Goal: Information Seeking & Learning: Learn about a topic

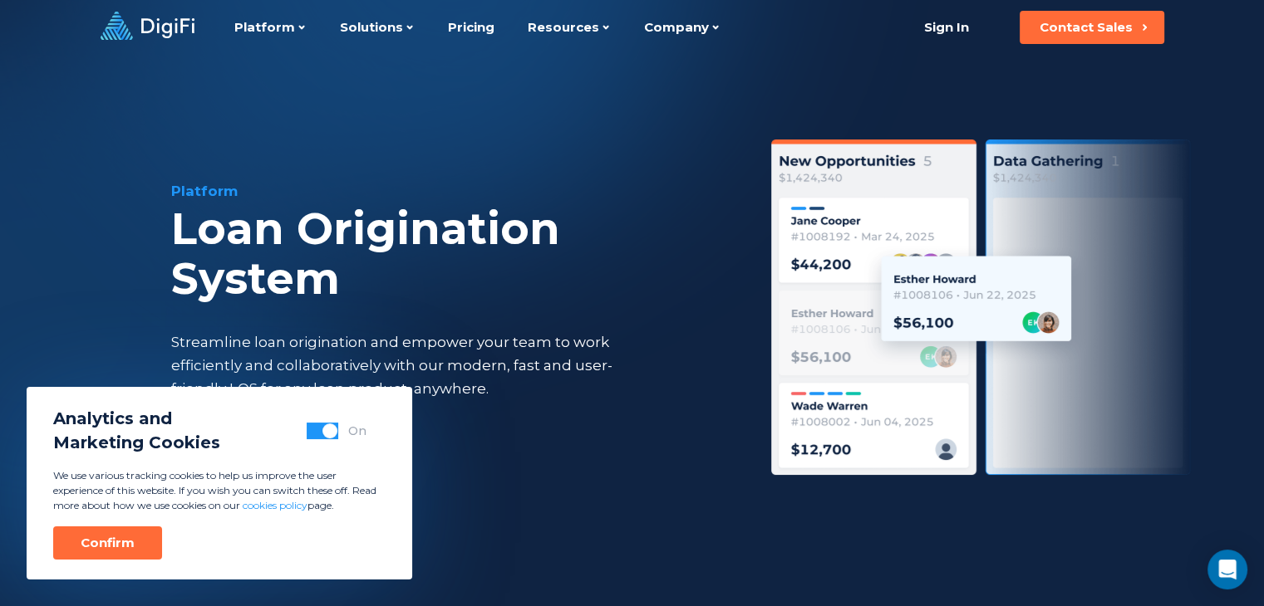
click at [122, 301] on div "Platform Loan Origination System Streamline loan origination and empower your t…" at bounding box center [632, 343] width 1135 height 577
click at [160, 29] on icon at bounding box center [148, 26] width 94 height 28
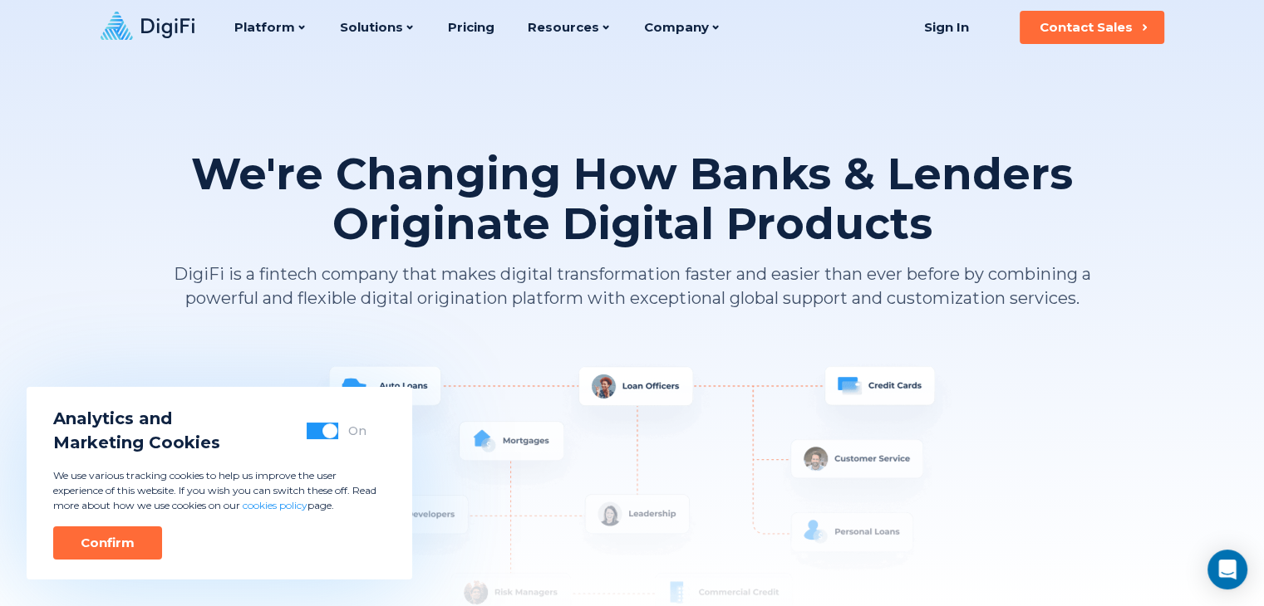
click at [322, 438] on button "button" at bounding box center [323, 431] width 32 height 17
click at [125, 548] on div "Confirm" at bounding box center [108, 543] width 54 height 17
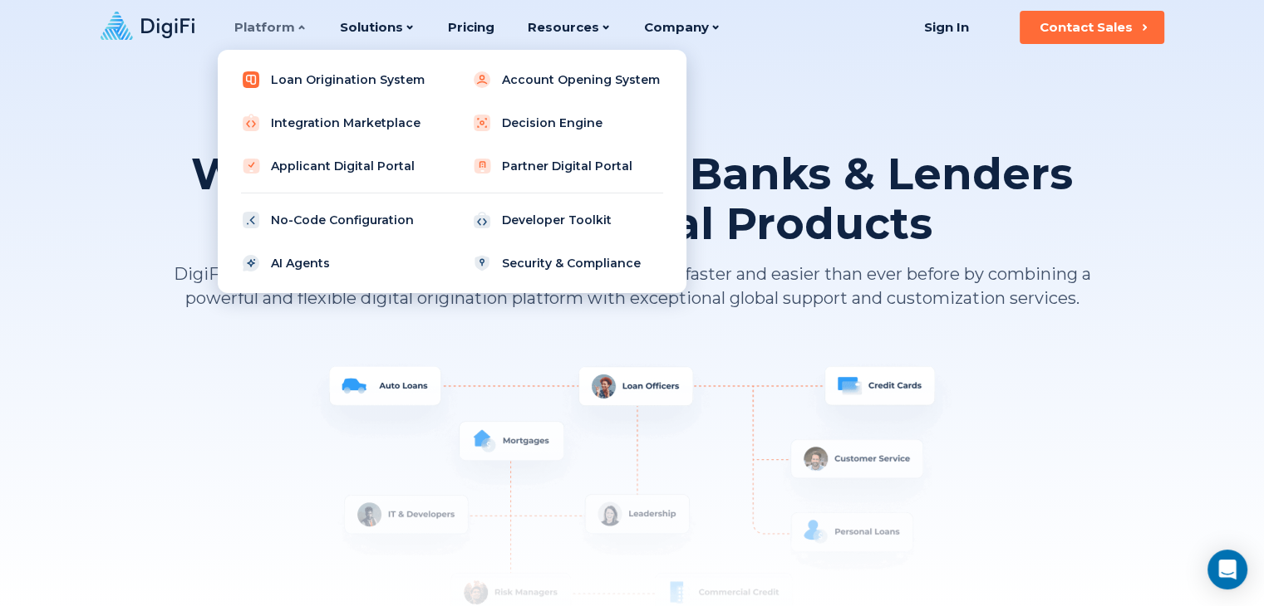
click at [312, 84] on link "Loan Origination System" at bounding box center [336, 79] width 211 height 33
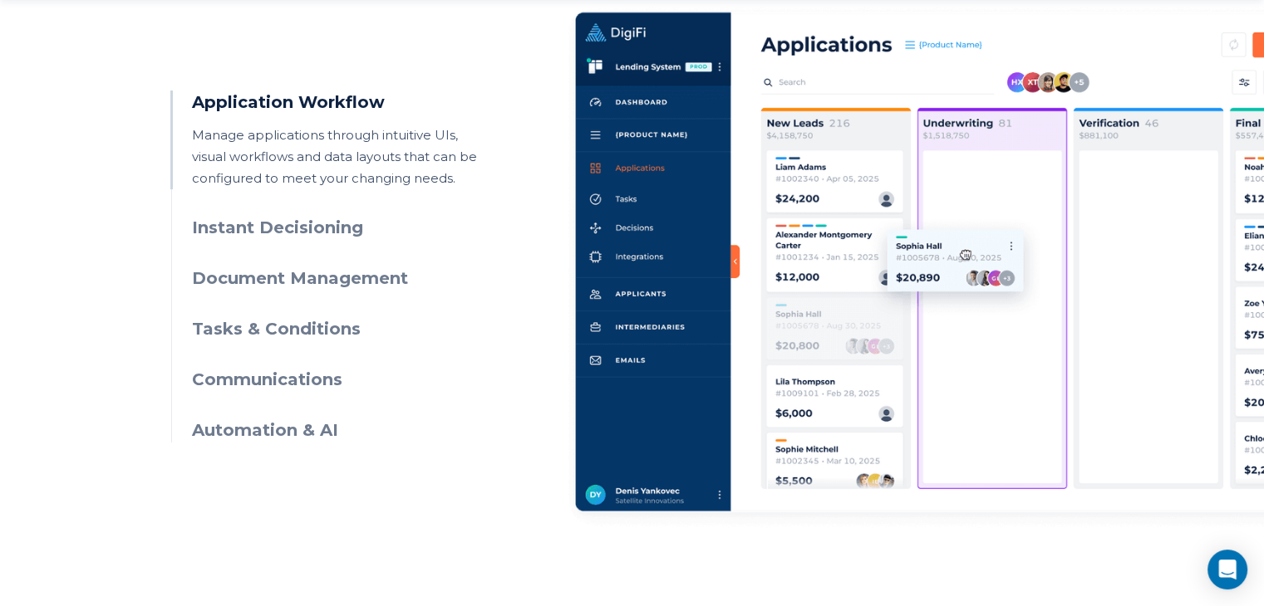
scroll to position [874, 0]
click at [271, 219] on h3 "Instant Decisioning" at bounding box center [343, 227] width 302 height 24
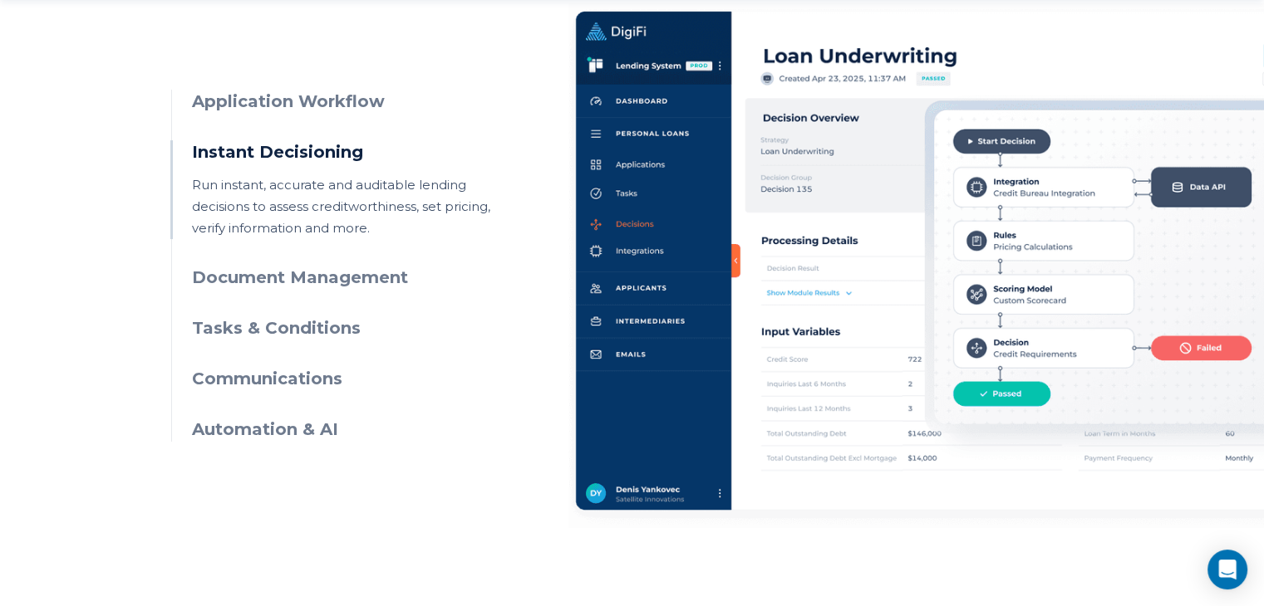
click at [291, 282] on h3 "Document Management" at bounding box center [343, 278] width 302 height 24
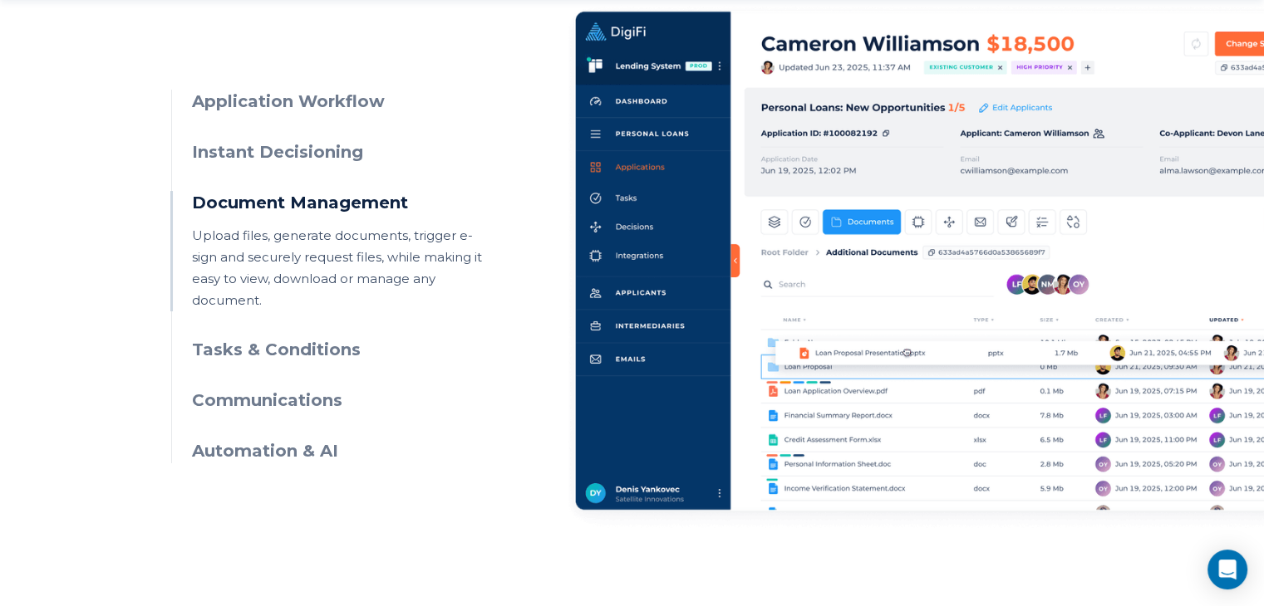
click at [292, 338] on h3 "Tasks & Conditions" at bounding box center [343, 350] width 302 height 24
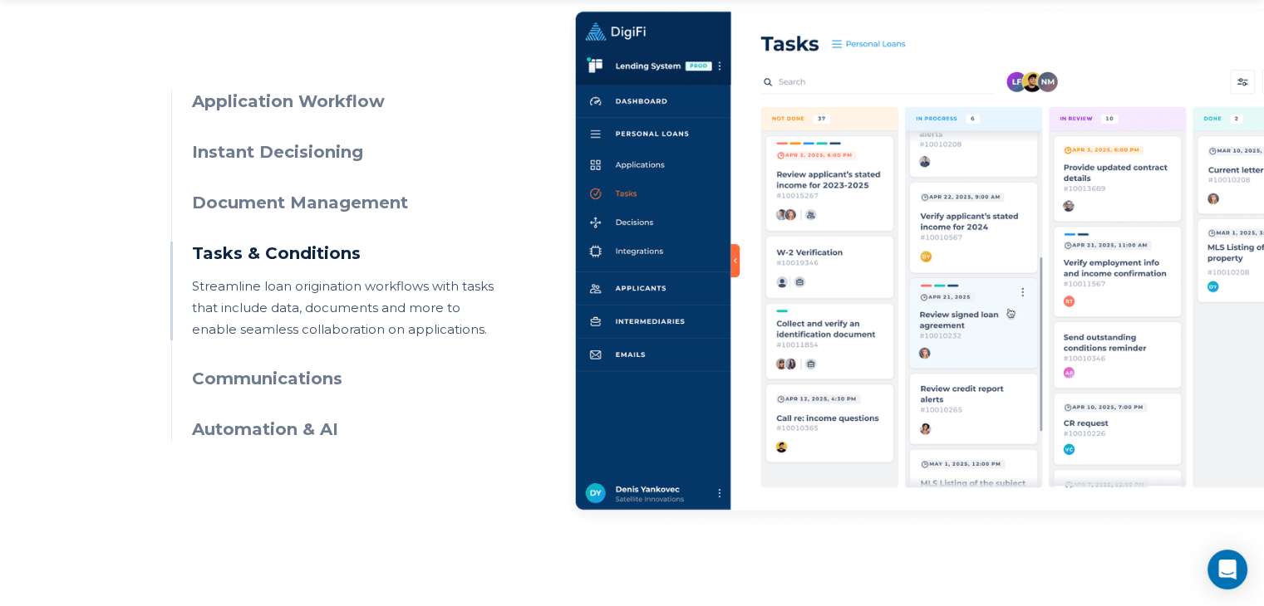
click at [285, 383] on h3 "Communications" at bounding box center [343, 379] width 302 height 24
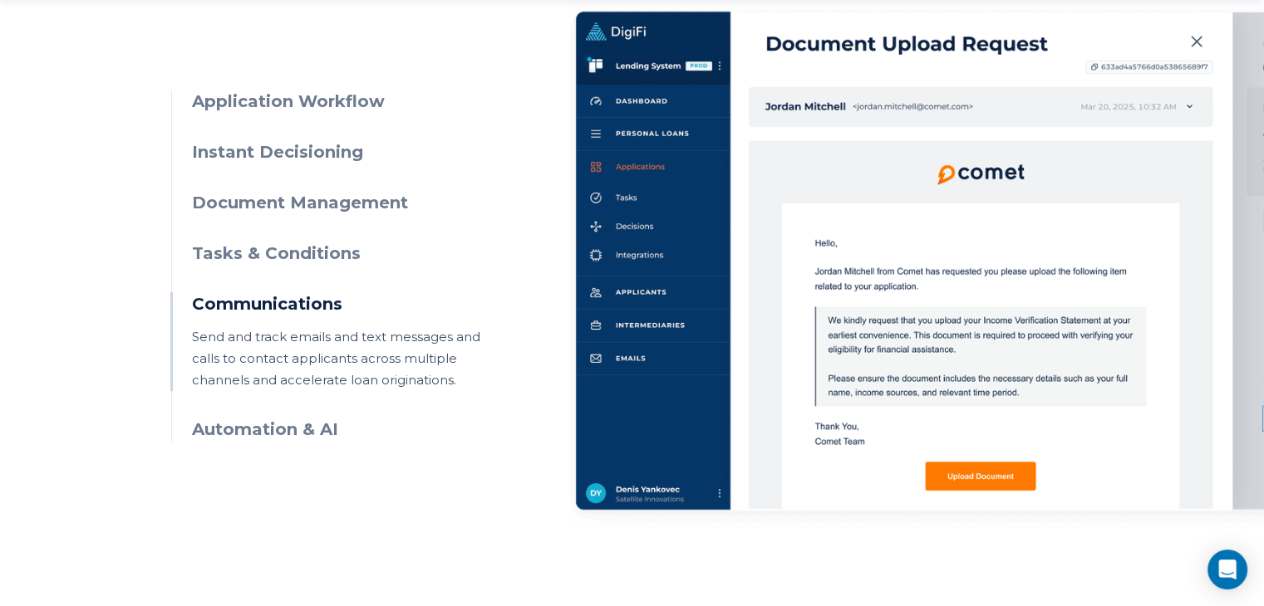
click at [282, 424] on h3 "Automation & AI" at bounding box center [343, 430] width 302 height 24
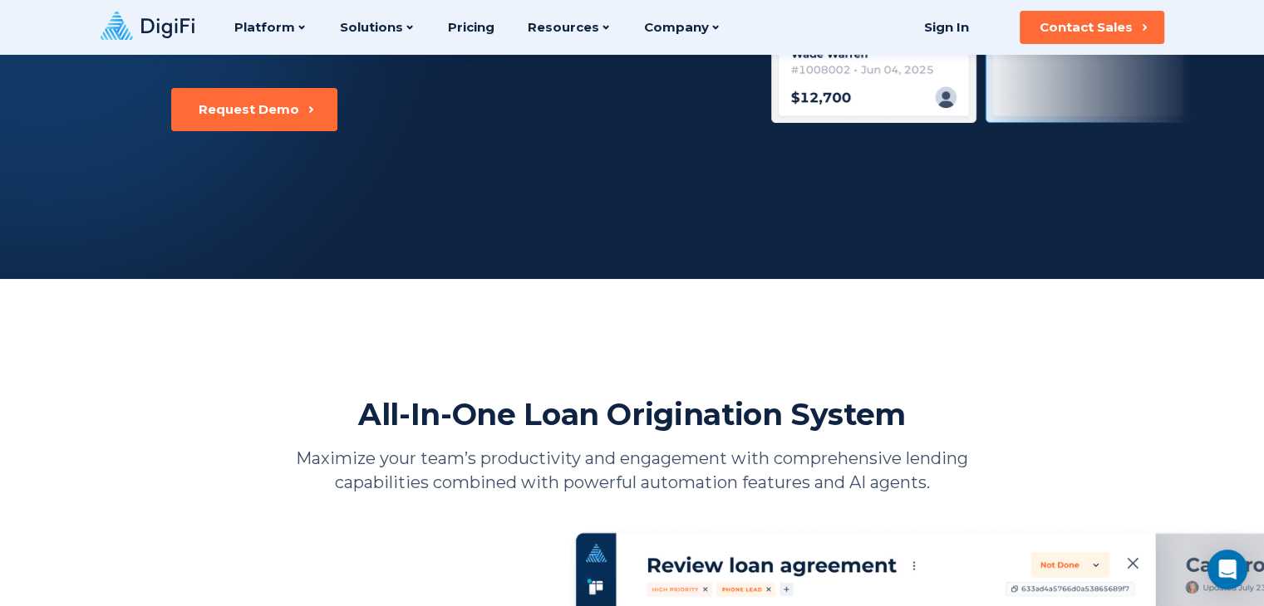
scroll to position [0, 0]
